Goal: Communication & Community: Connect with others

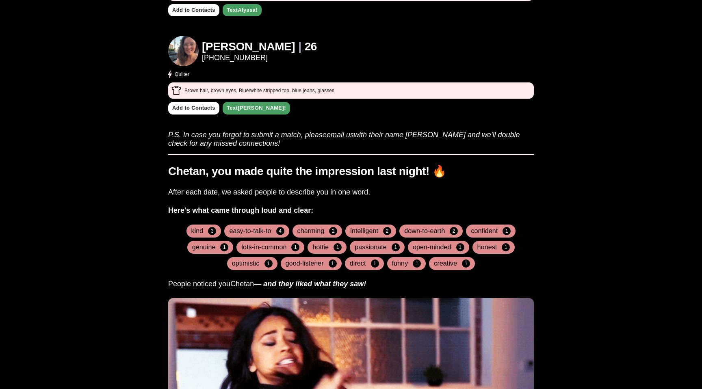
scroll to position [397, 0]
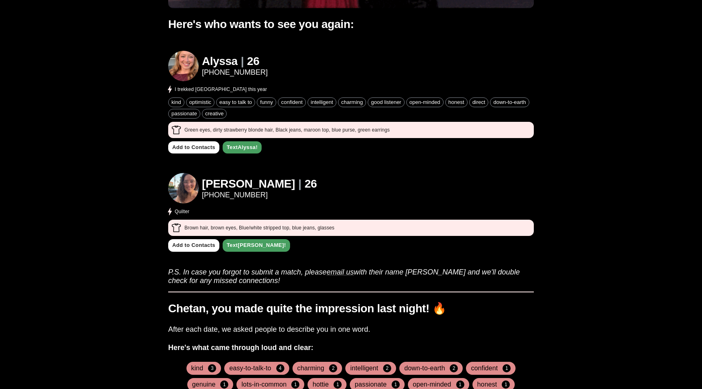
scroll to position [257, 0]
